Goal: Find specific page/section: Find specific page/section

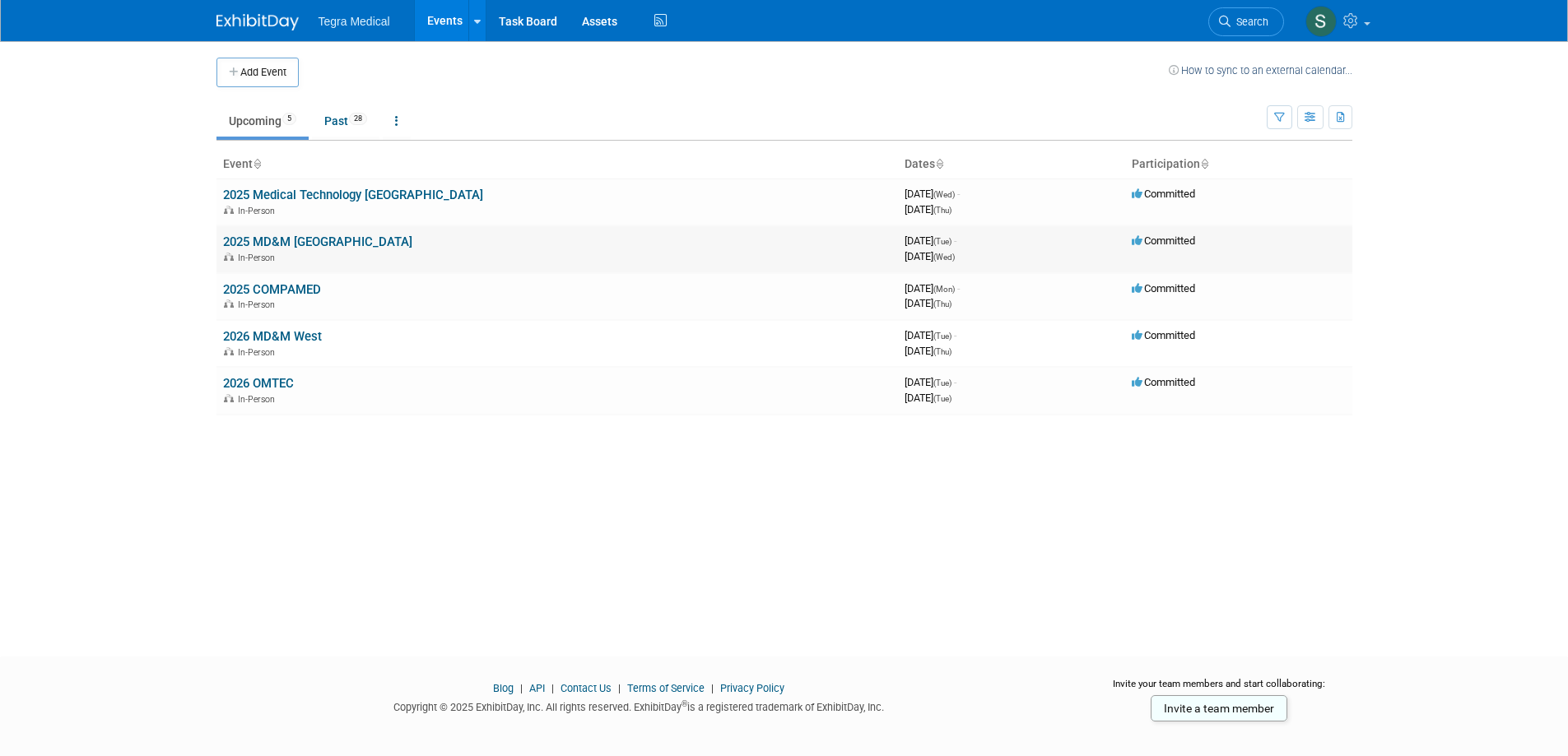
click at [257, 242] on link "2025 MD&M [GEOGRAPHIC_DATA]" at bounding box center [318, 242] width 189 height 15
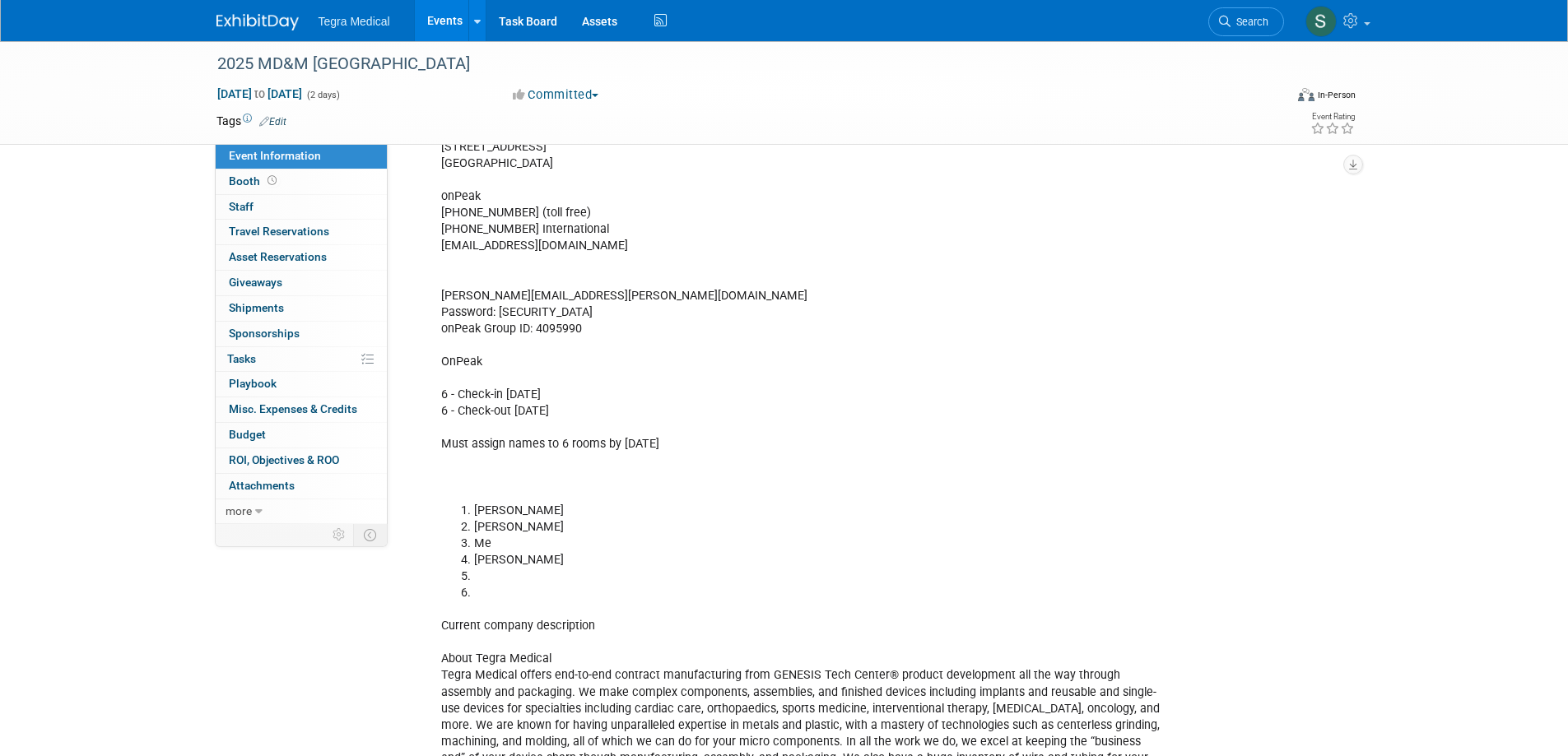
scroll to position [576, 0]
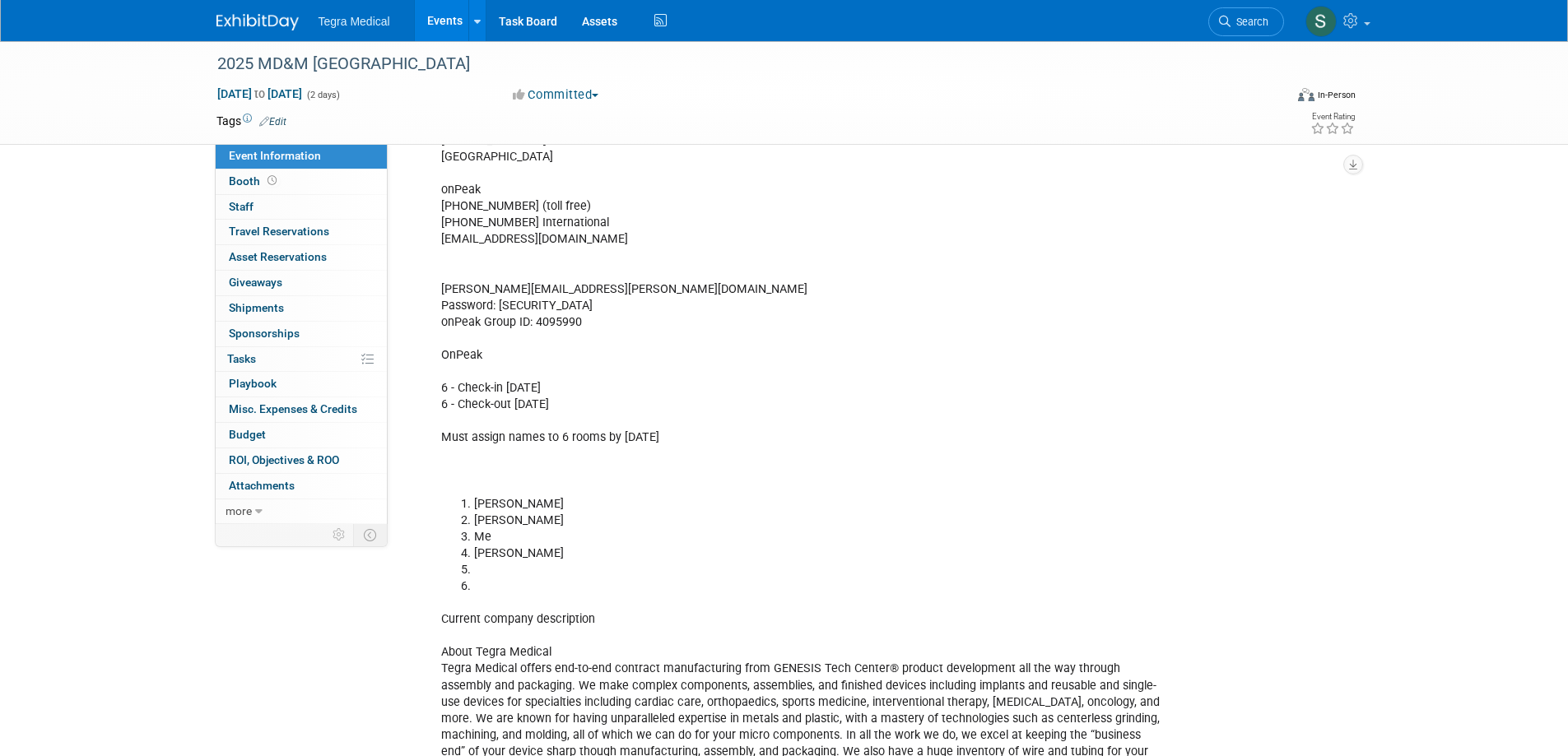
click at [545, 328] on div "Expo Hours: [DATE]: 10 a.m. – 5 p.m. [DATE]: 10 a.m. – 4 p.m. HOTEL INFO FROM 2…" at bounding box center [800, 429] width 741 height 909
click at [548, 320] on div "Expo Hours: [DATE]: 10 a.m. – 5 p.m. [DATE]: 10 a.m. – 4 p.m. HOTEL INFO FROM 2…" at bounding box center [800, 429] width 741 height 909
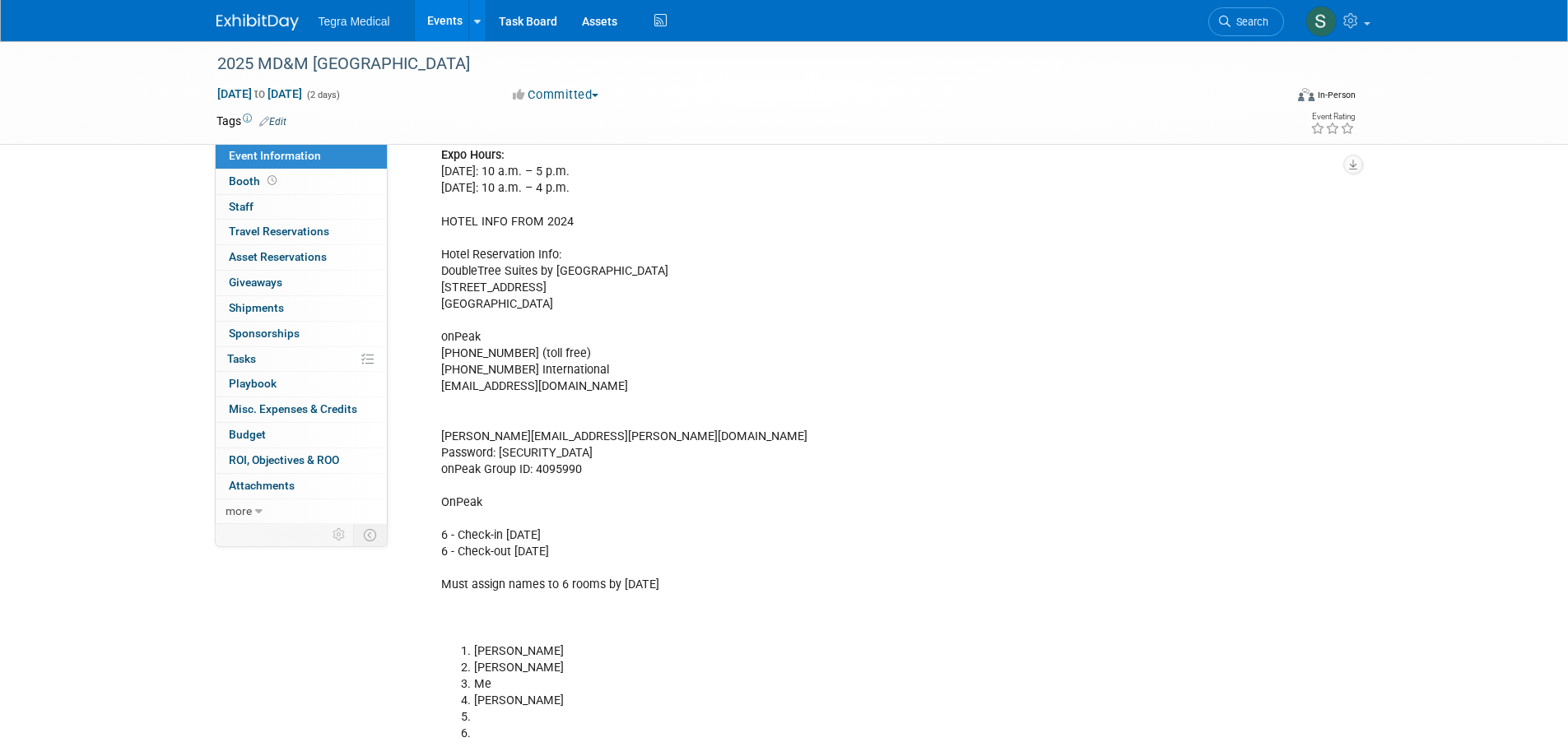
scroll to position [411, 0]
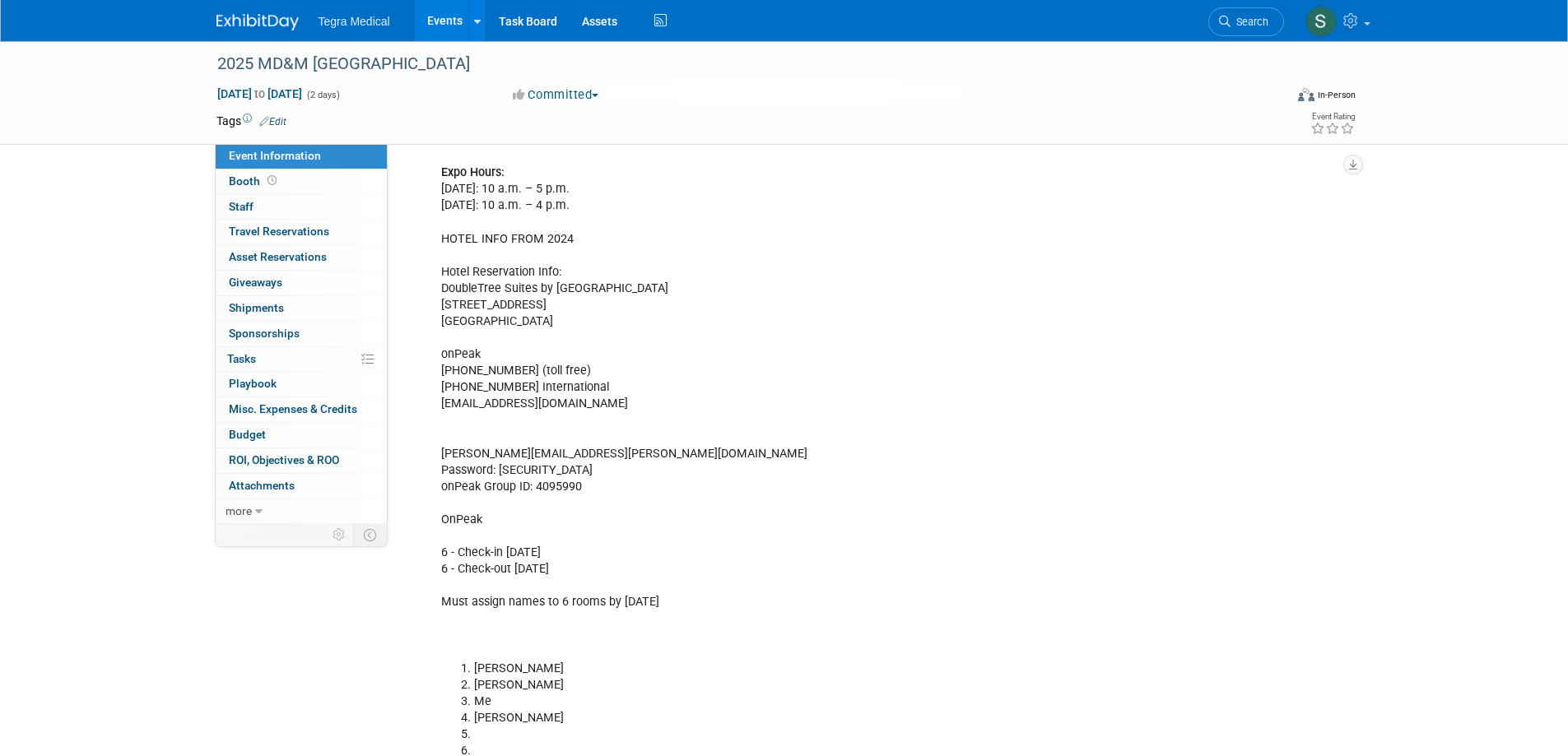
click at [577, 468] on div "Expo Hours: [DATE]: 10 a.m. – 5 p.m. [DATE]: 10 a.m. – 4 p.m. HOTEL INFO FROM 2…" at bounding box center [800, 594] width 741 height 909
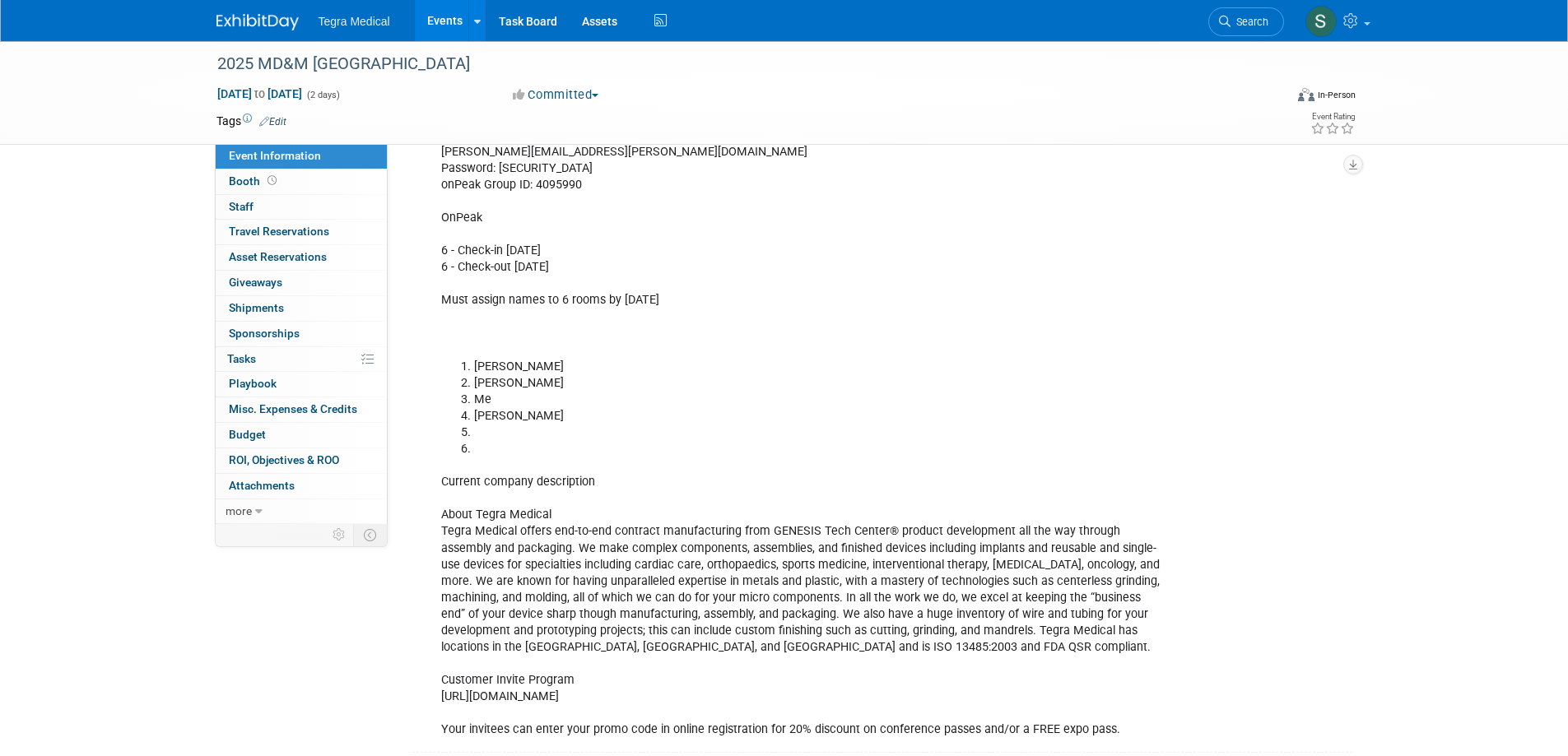
scroll to position [740, 0]
